Goal: Task Accomplishment & Management: Manage account settings

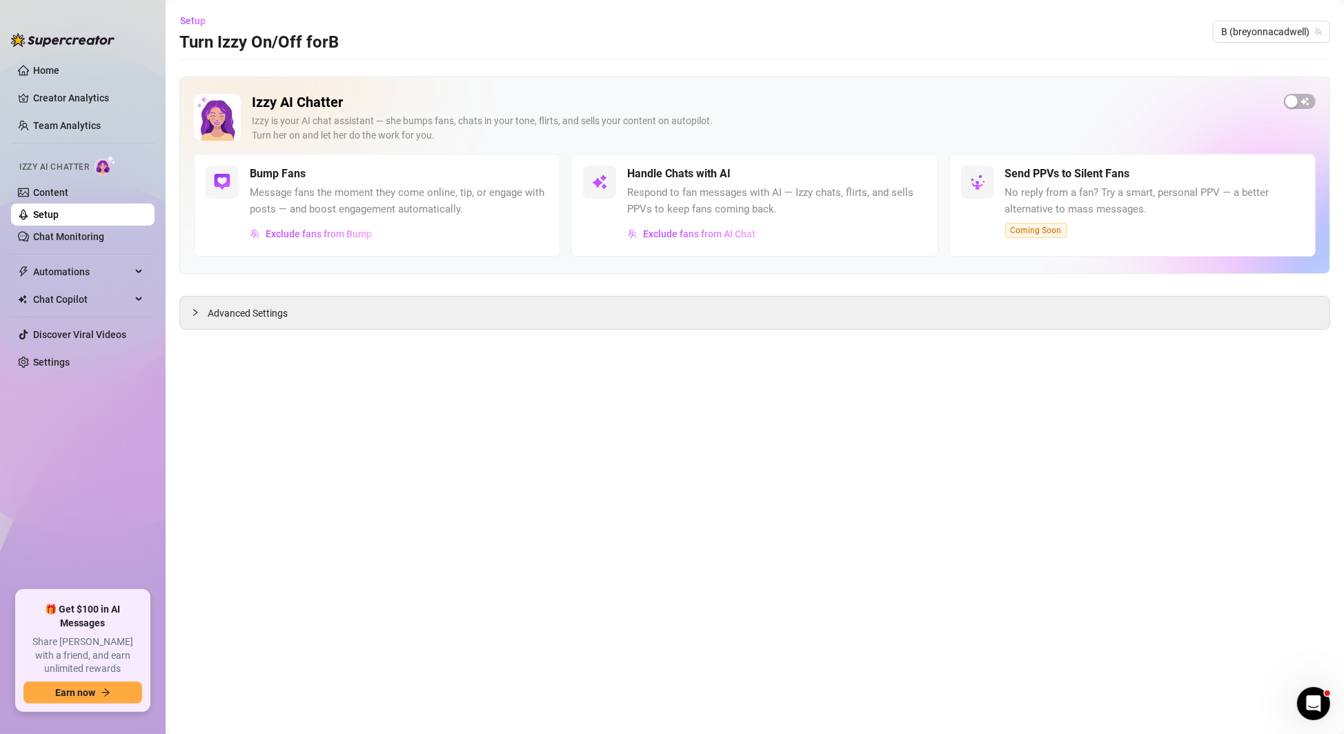
click at [59, 219] on link "Setup" at bounding box center [46, 214] width 26 height 11
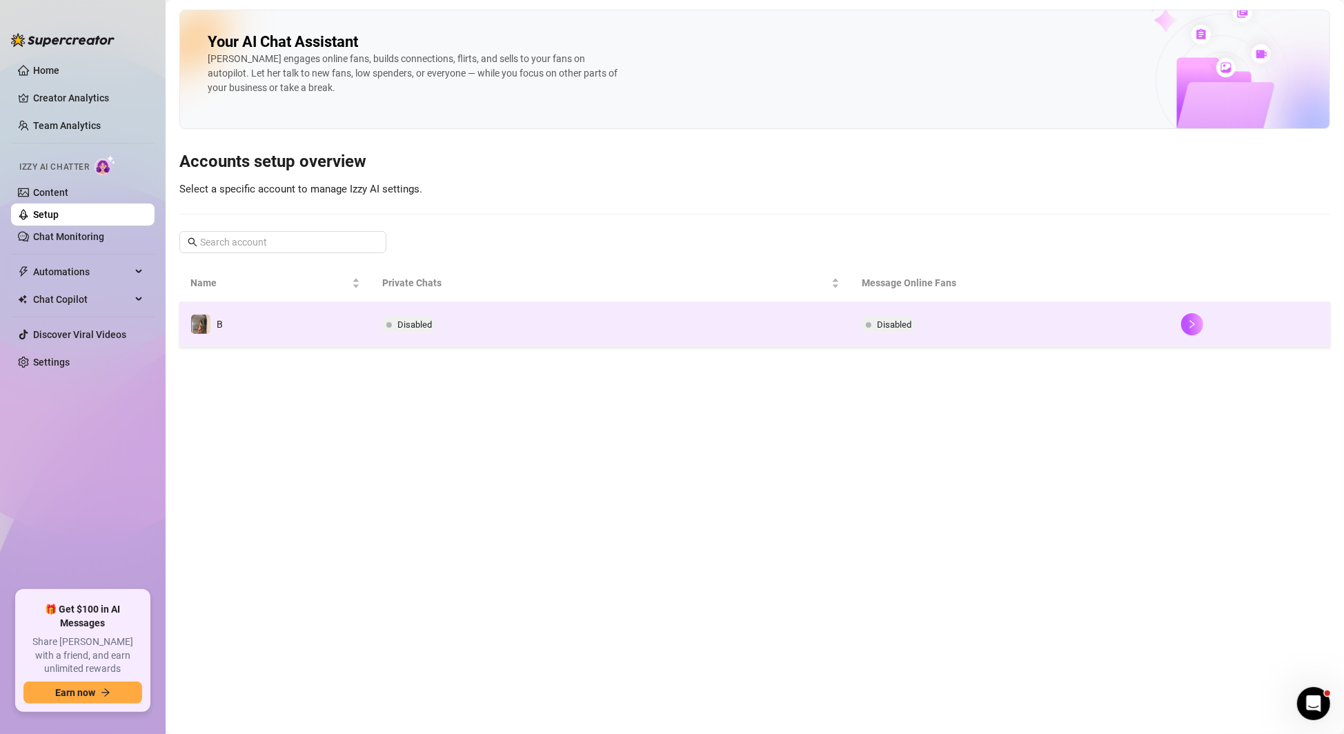
click at [735, 328] on td "Disabled" at bounding box center [610, 324] width 479 height 45
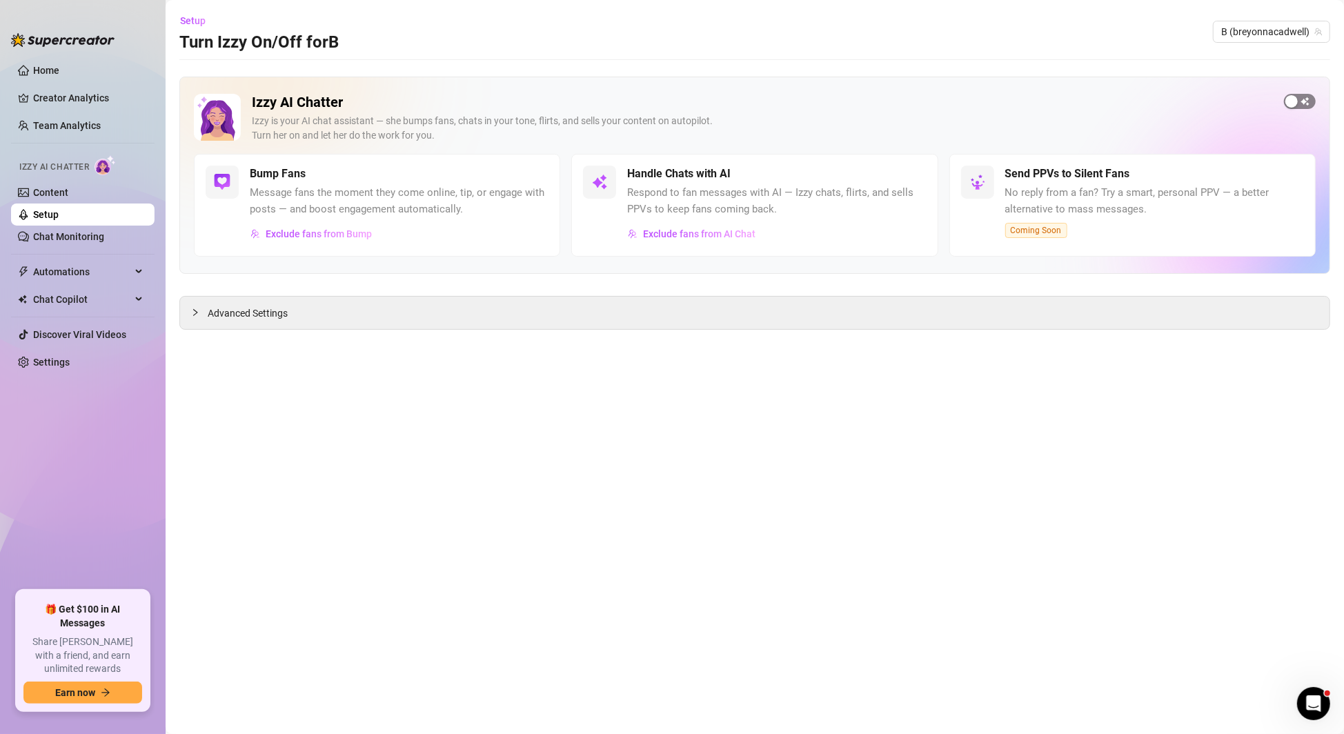
click at [1305, 101] on span "button" at bounding box center [1300, 101] width 32 height 15
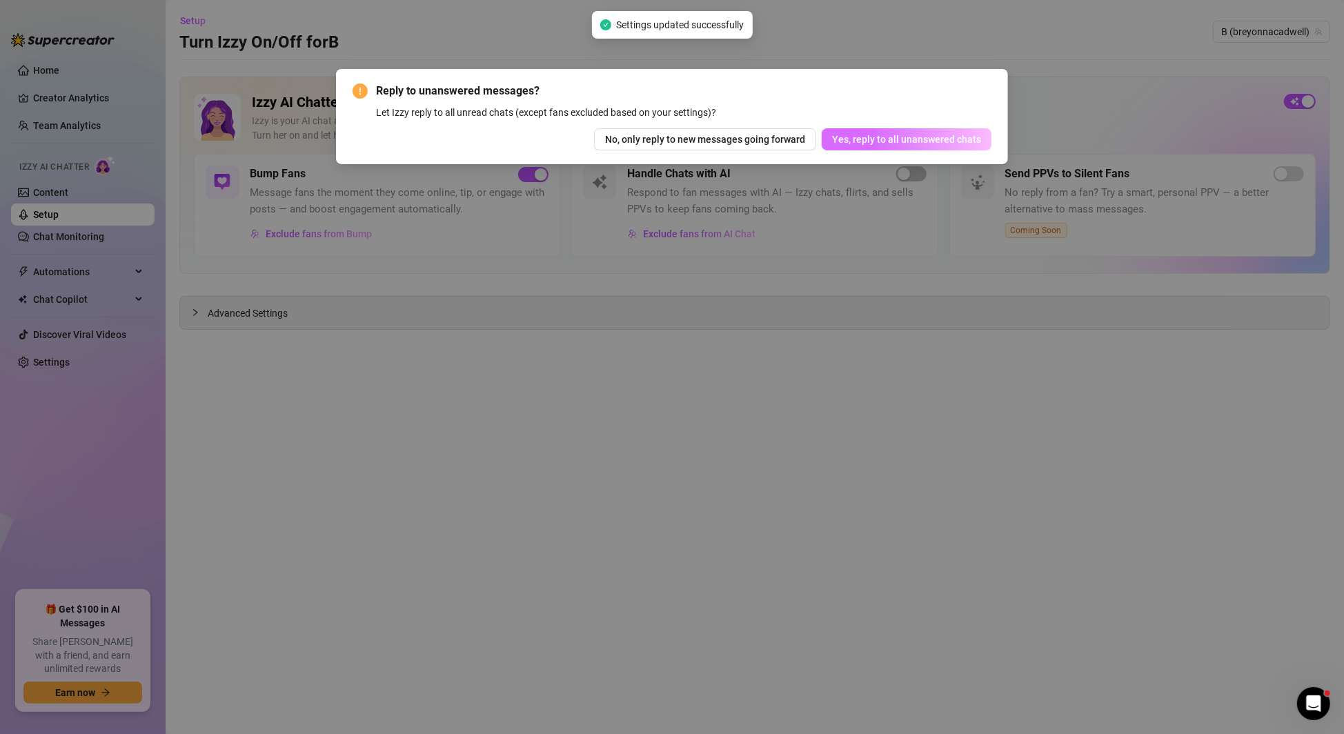
click at [953, 137] on span "Yes, reply to all unanswered chats" at bounding box center [906, 139] width 149 height 11
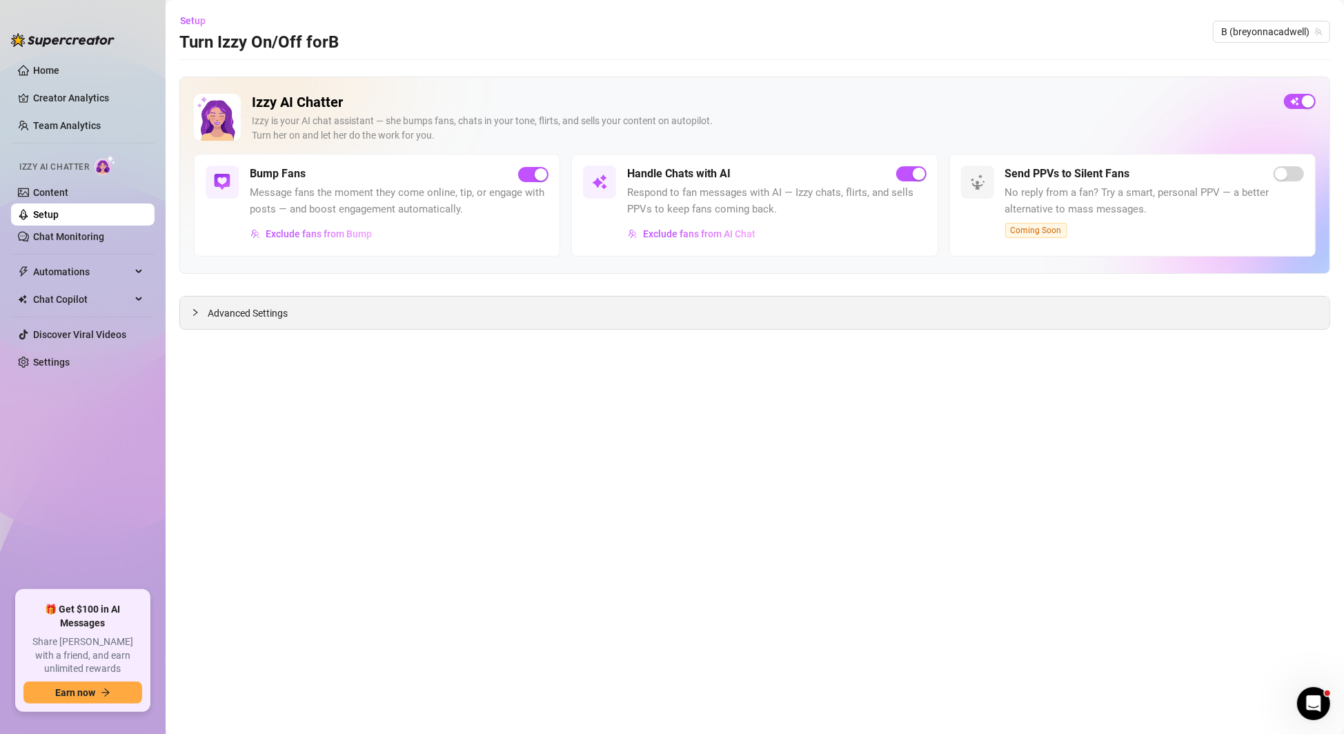
click at [196, 315] on icon "collapsed" at bounding box center [195, 312] width 8 height 8
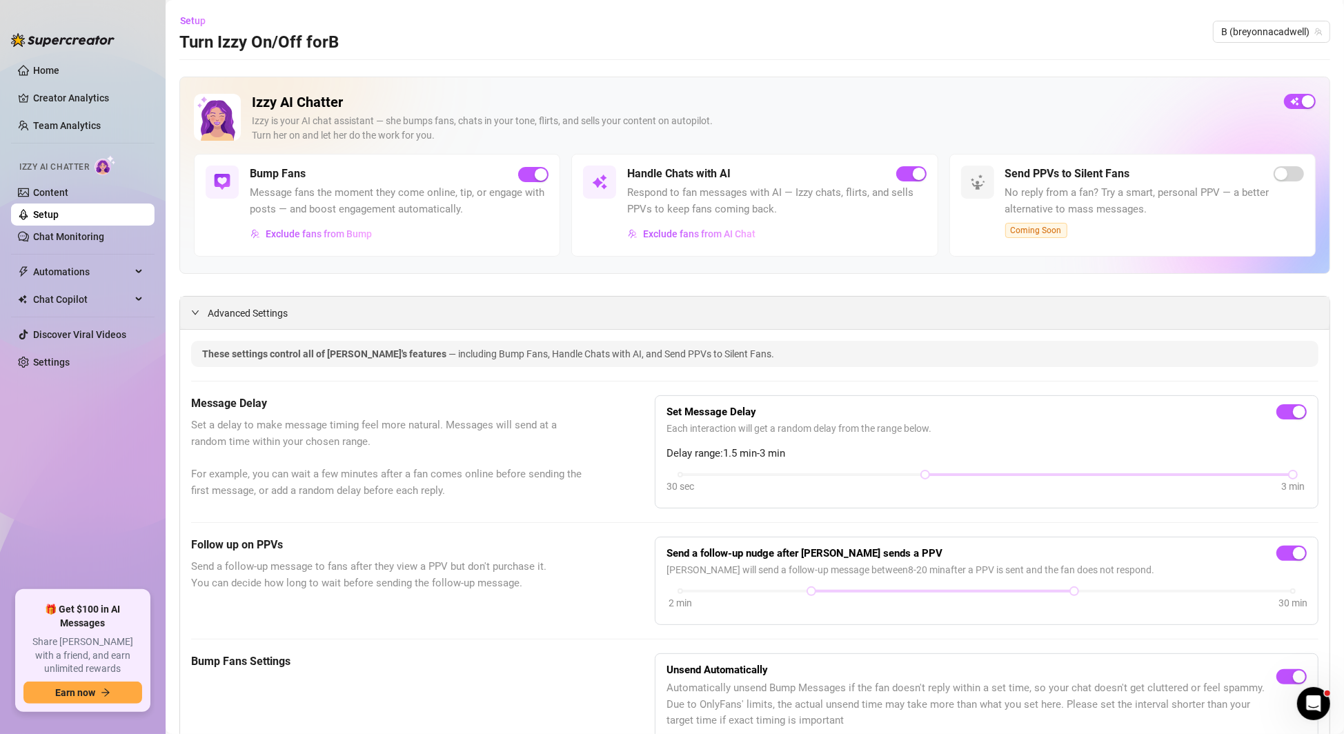
click at [195, 312] on icon "expanded" at bounding box center [195, 312] width 8 height 8
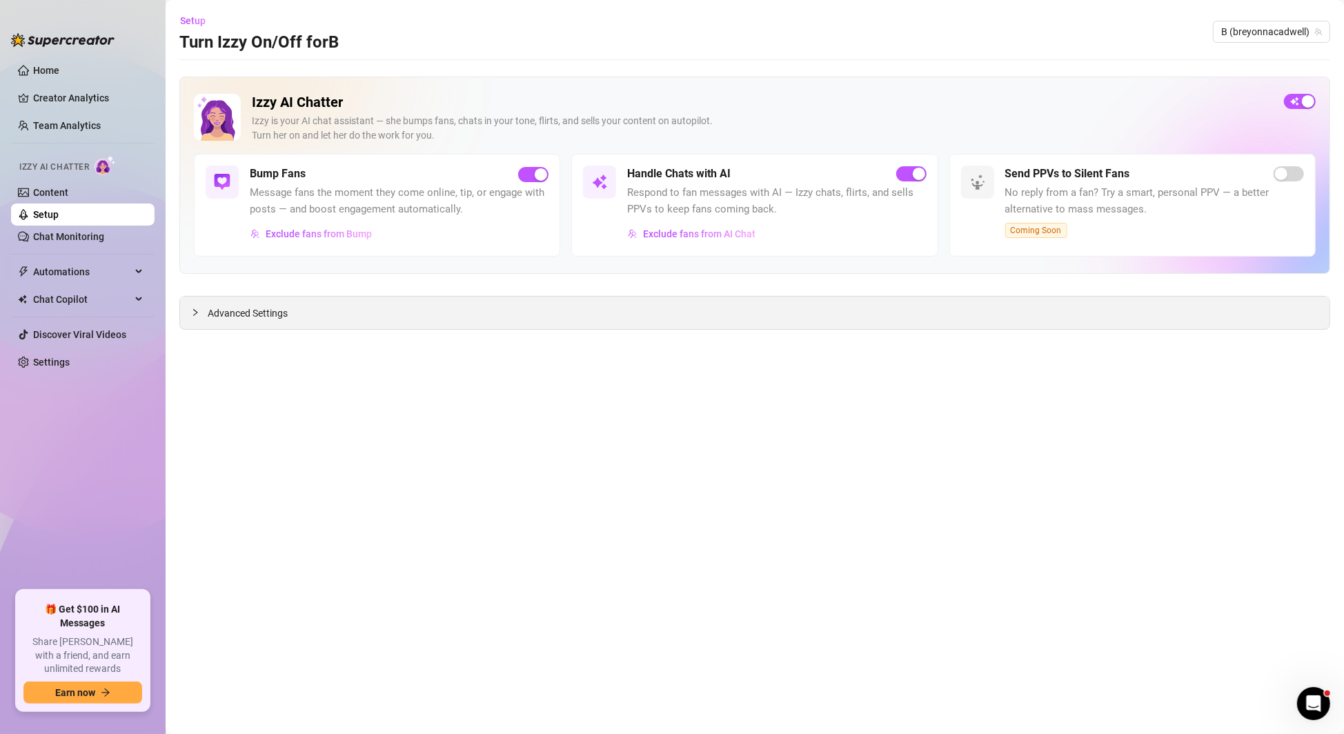
click at [196, 313] on icon "collapsed" at bounding box center [195, 312] width 8 height 8
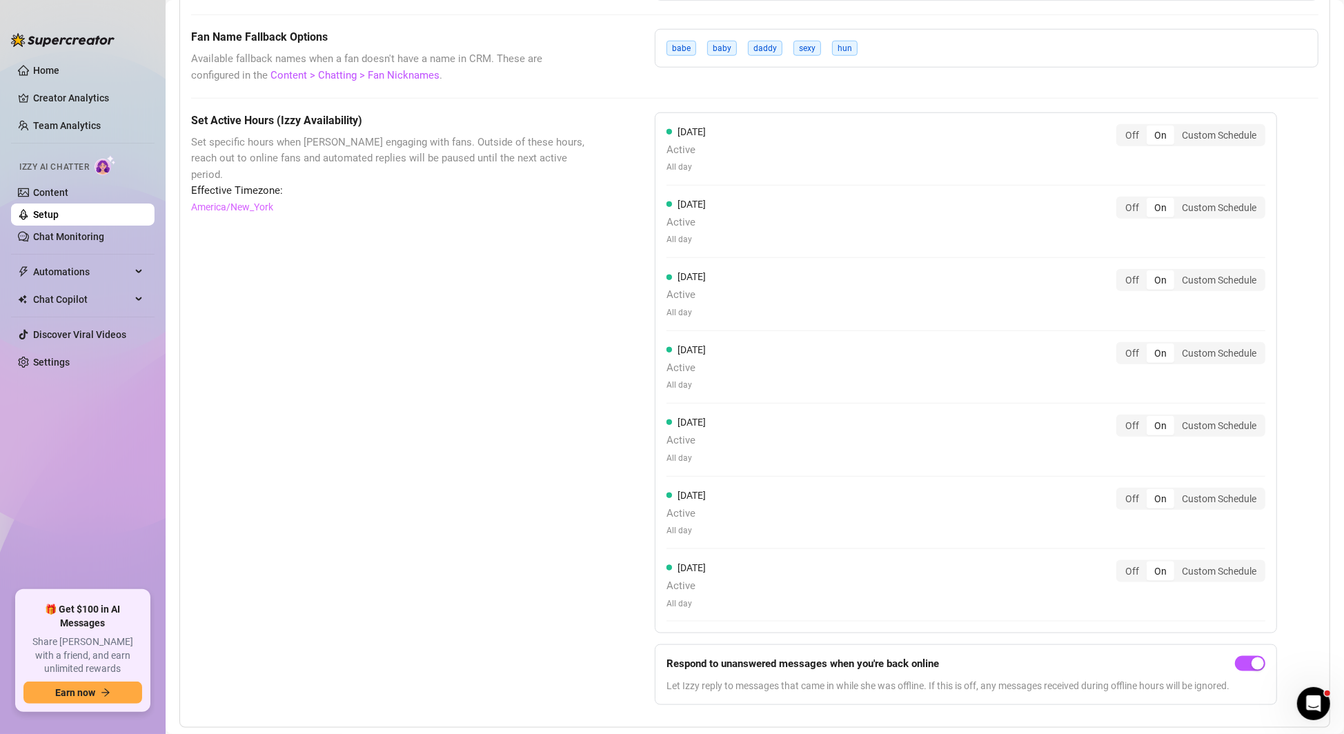
scroll to position [1090, 0]
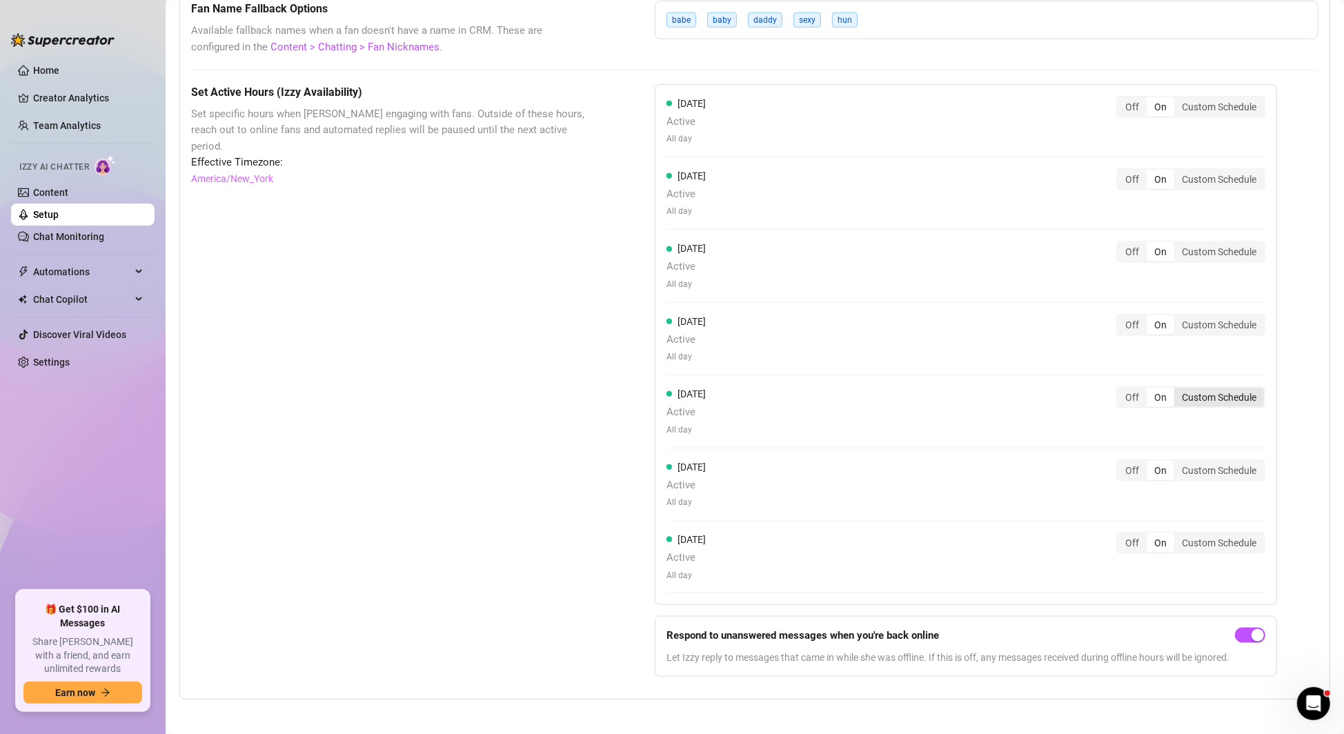
click at [1229, 394] on div "Custom Schedule" at bounding box center [1219, 397] width 90 height 19
click at [1178, 390] on input "Custom Schedule" at bounding box center [1178, 390] width 0 height 0
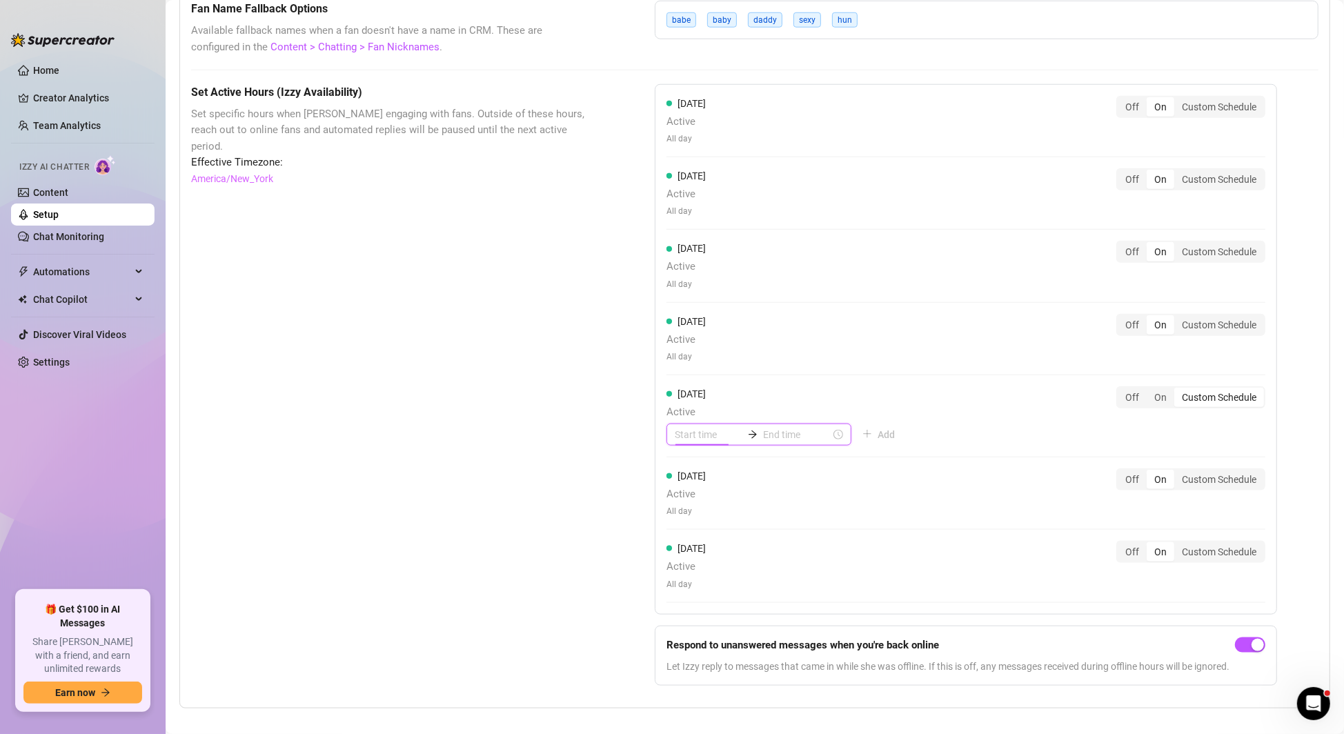
click at [700, 431] on input at bounding box center [709, 434] width 68 height 15
type input "00:00"
click at [692, 466] on div "00" at bounding box center [685, 465] width 33 height 19
click at [730, 464] on div "00" at bounding box center [724, 465] width 33 height 19
click at [779, 428] on input at bounding box center [797, 434] width 68 height 15
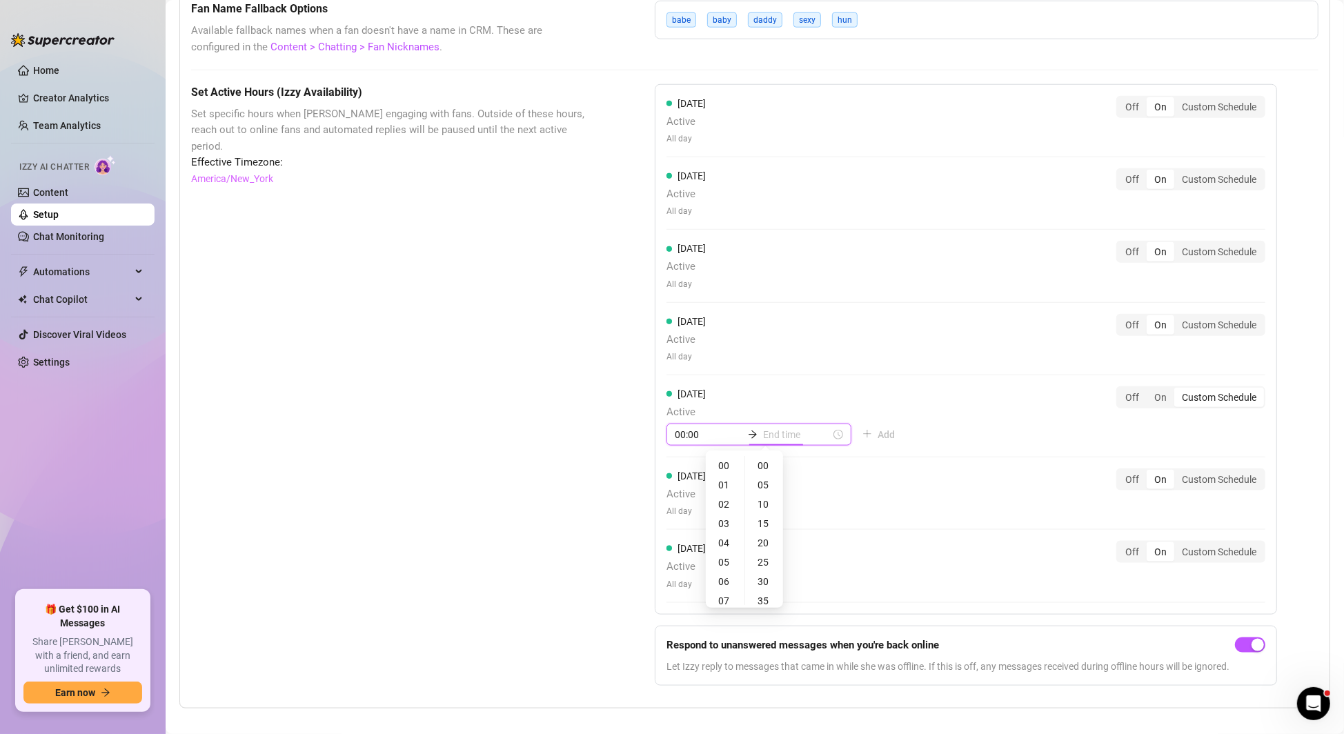
click at [791, 431] on input at bounding box center [797, 434] width 68 height 15
click at [722, 505] on div "02" at bounding box center [724, 504] width 33 height 19
click at [762, 464] on div "00" at bounding box center [764, 465] width 33 height 19
type input "02:00"
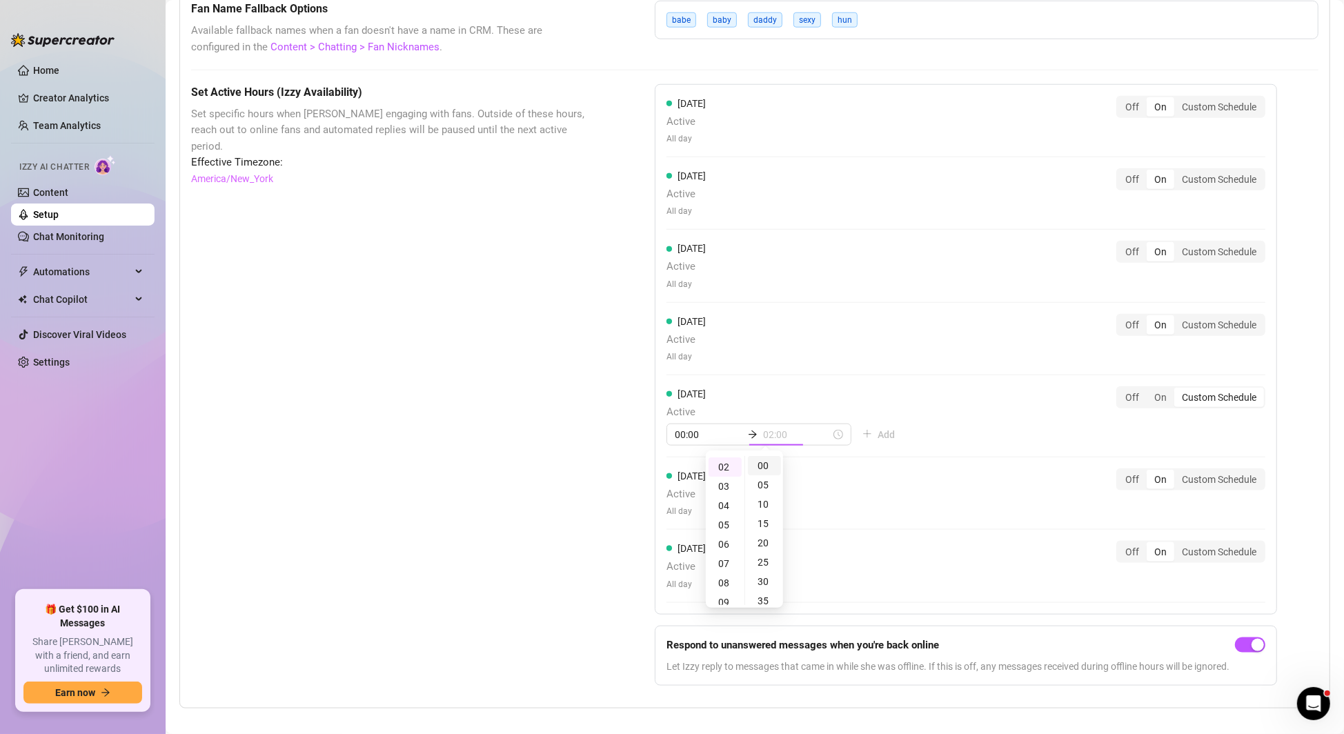
click at [769, 466] on div "00" at bounding box center [764, 465] width 33 height 19
click at [762, 468] on div "00" at bounding box center [764, 465] width 33 height 19
drag, startPoint x: 893, startPoint y: 435, endPoint x: 760, endPoint y: 452, distance: 134.2
click at [893, 435] on div "[DATE] Active 00:00 02:00 Add Off On Custom Schedule" at bounding box center [965, 415] width 599 height 59
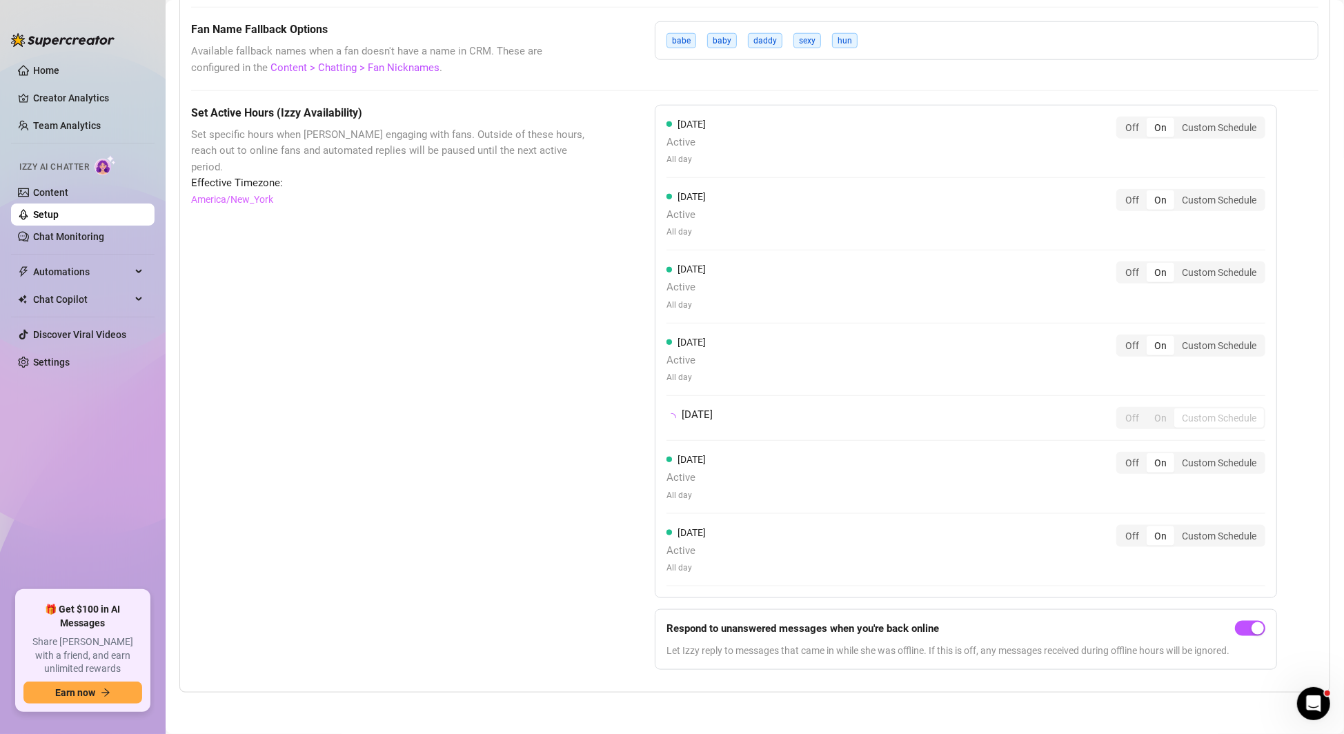
scroll to position [1062, 0]
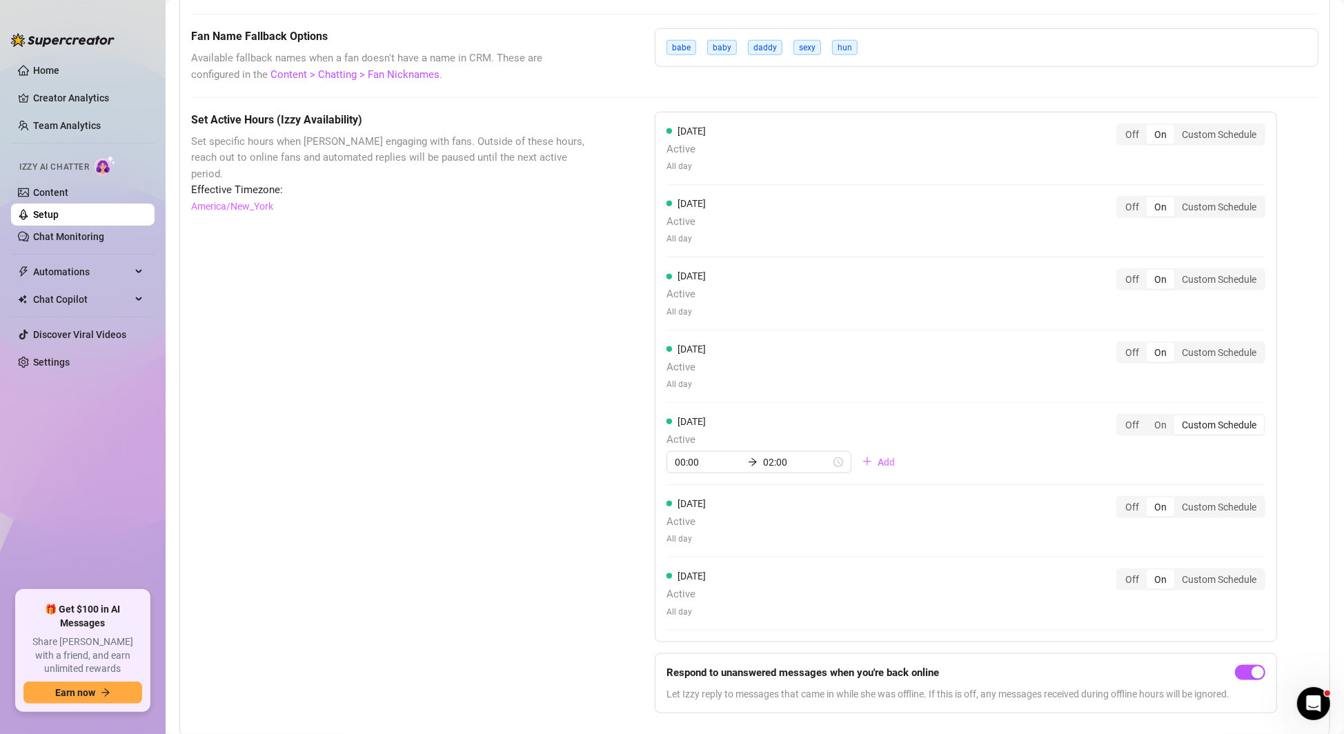
drag, startPoint x: 910, startPoint y: 430, endPoint x: 905, endPoint y: 422, distance: 9.0
click at [910, 430] on div "[DATE] Active 00:00 02:00 Add Off On Custom Schedule" at bounding box center [965, 443] width 599 height 59
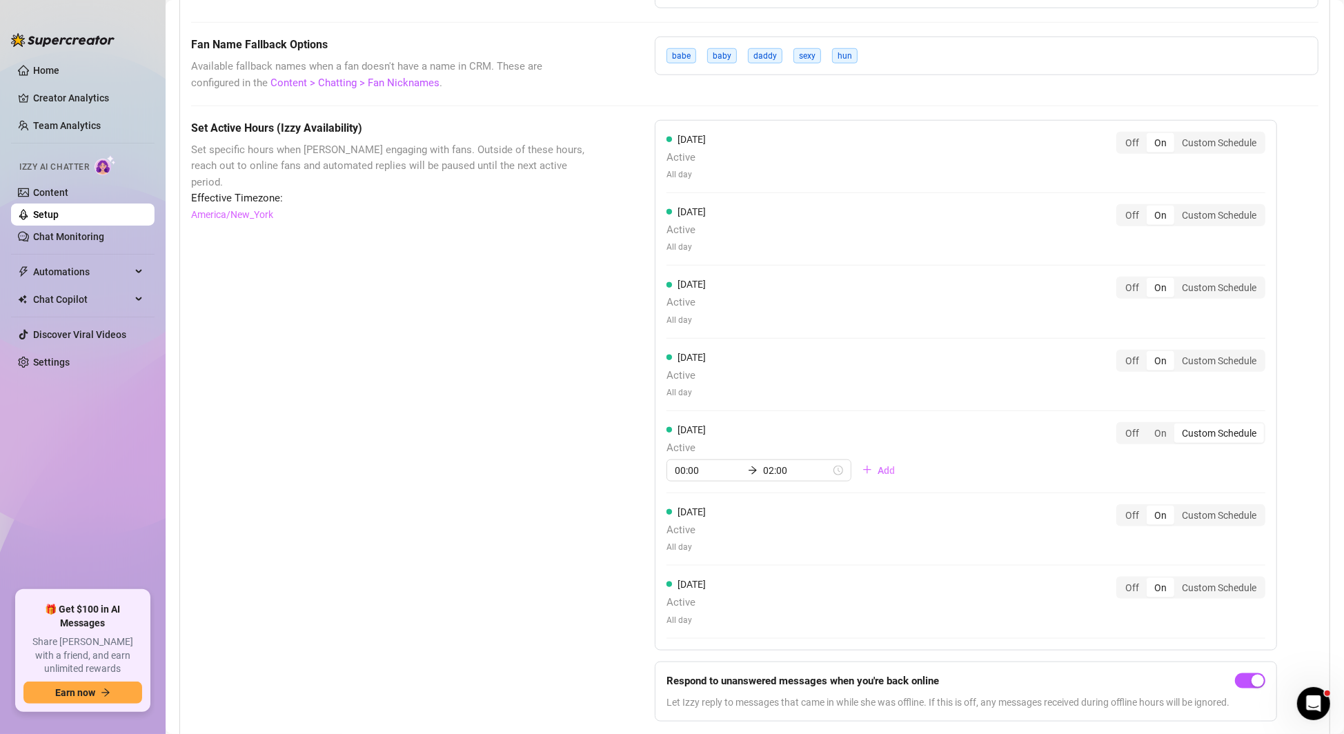
scroll to position [1099, 0]
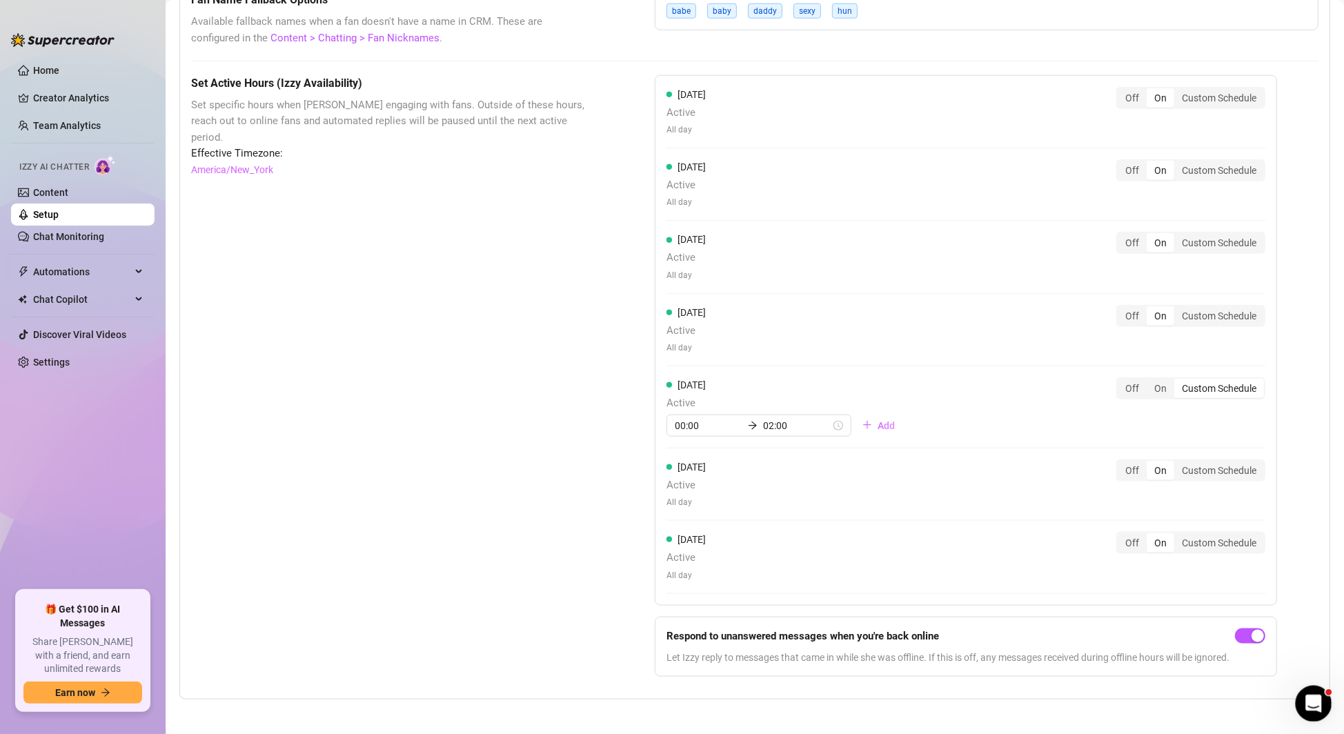
click at [1308, 706] on icon "Open Intercom Messenger" at bounding box center [1311, 702] width 23 height 23
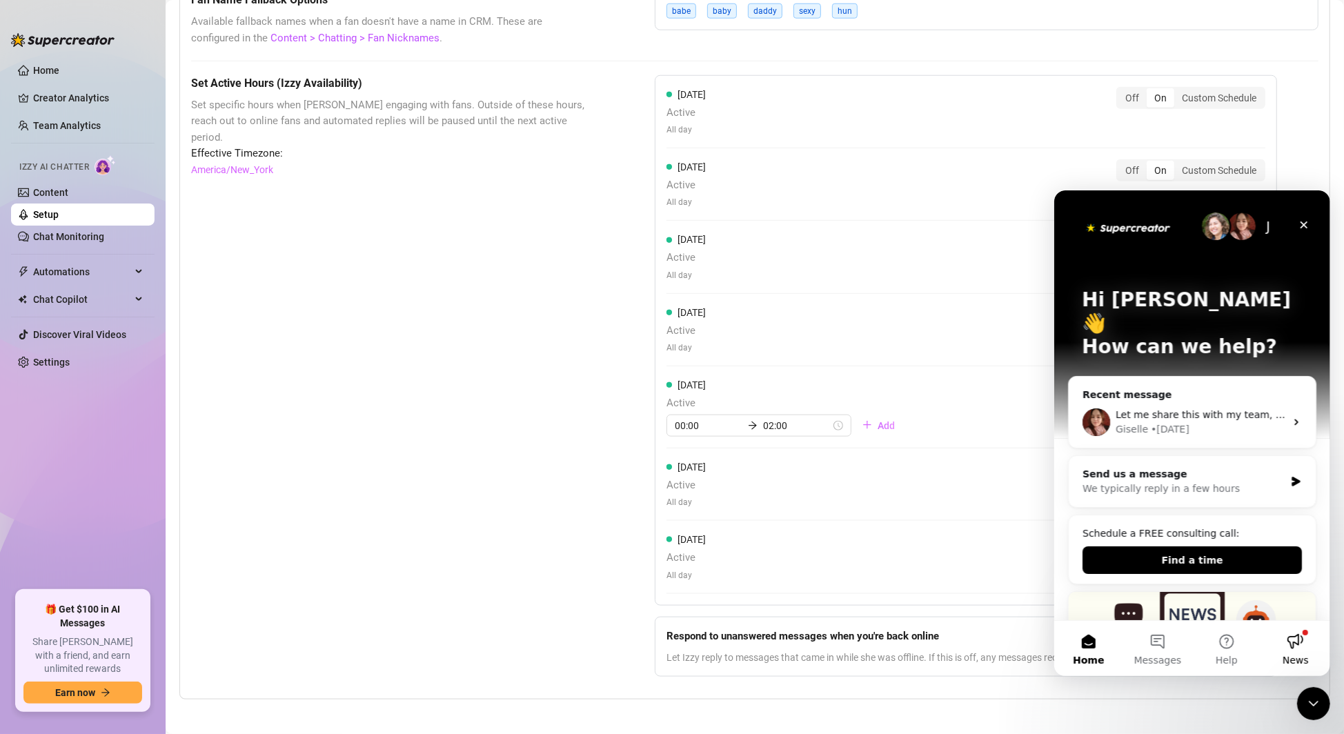
click at [1307, 649] on button "News" at bounding box center [1294, 647] width 69 height 55
click at [1004, 410] on div "[DATE] Active 00:00 02:00 Add Off On Custom Schedule" at bounding box center [965, 406] width 599 height 59
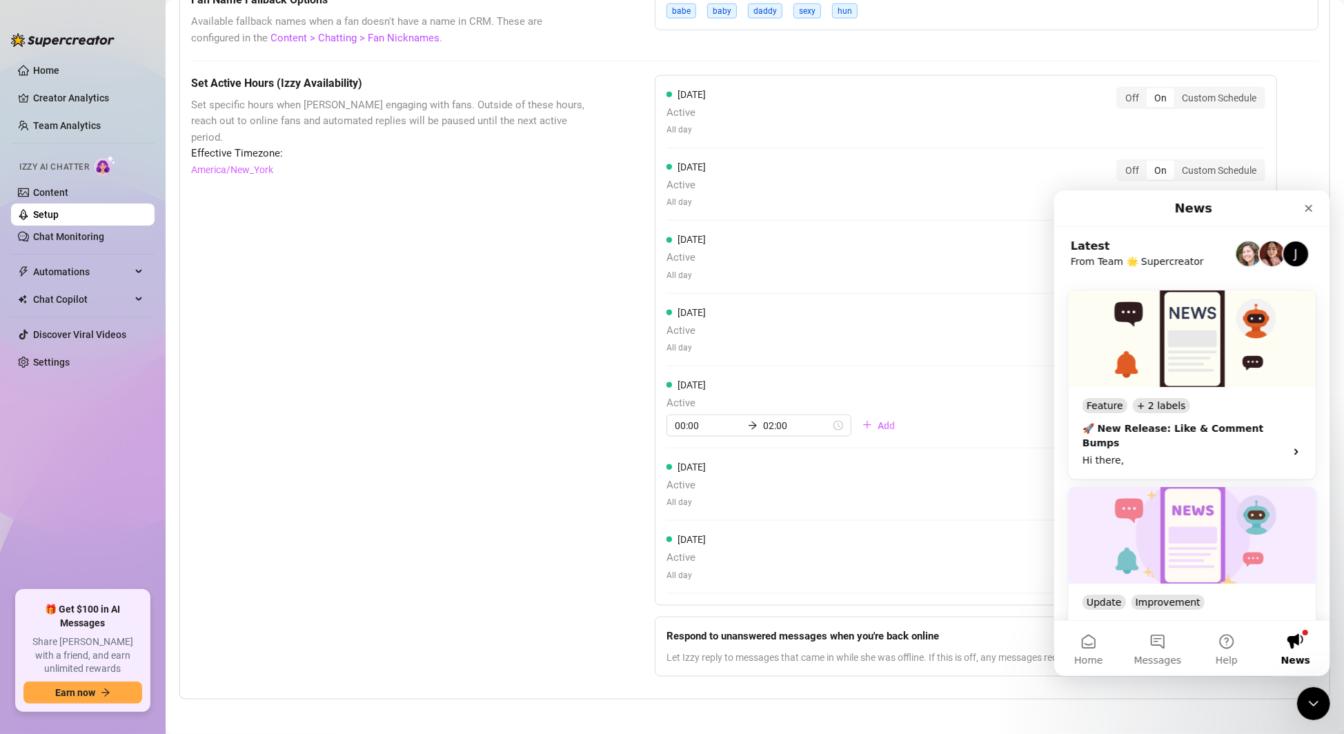
drag, startPoint x: 1071, startPoint y: 519, endPoint x: 1305, endPoint y: 228, distance: 372.9
click at [1305, 228] on div "Latest From Team 🌟 Supercreator J Feature + 2 labels 🚀 New Release: Like & Comm…" at bounding box center [1191, 610] width 276 height 768
click at [1308, 210] on icon "Close" at bounding box center [1307, 207] width 11 height 11
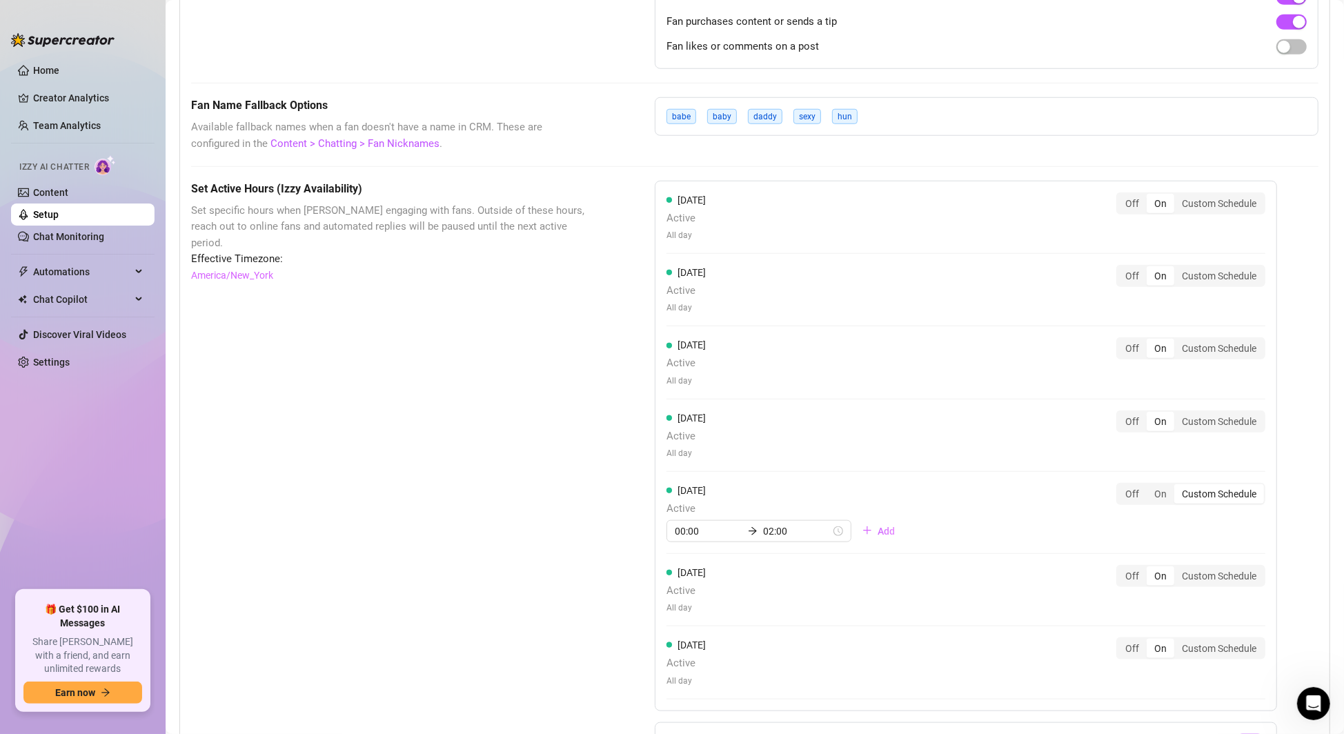
scroll to position [1099, 0]
